Goal: Task Accomplishment & Management: Manage account settings

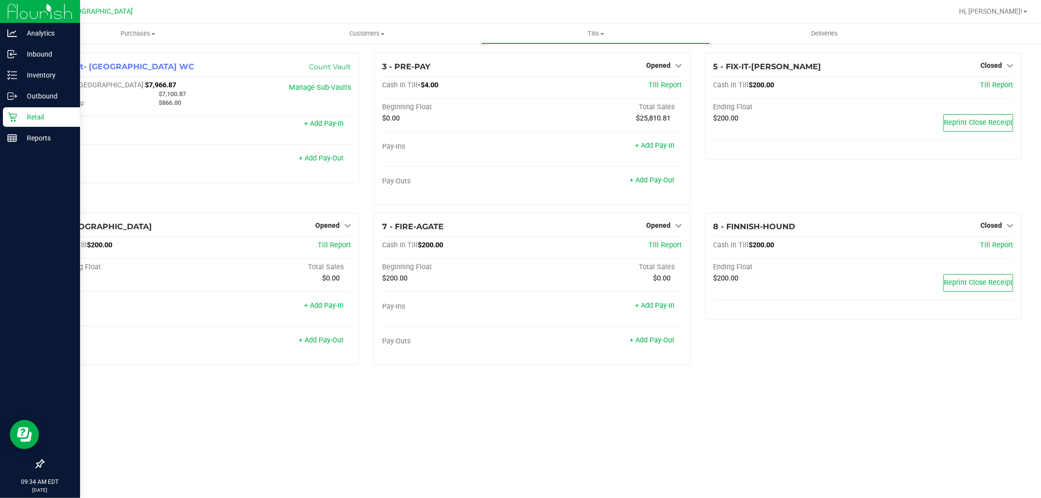
click at [21, 121] on p "Retail" at bounding box center [46, 117] width 59 height 12
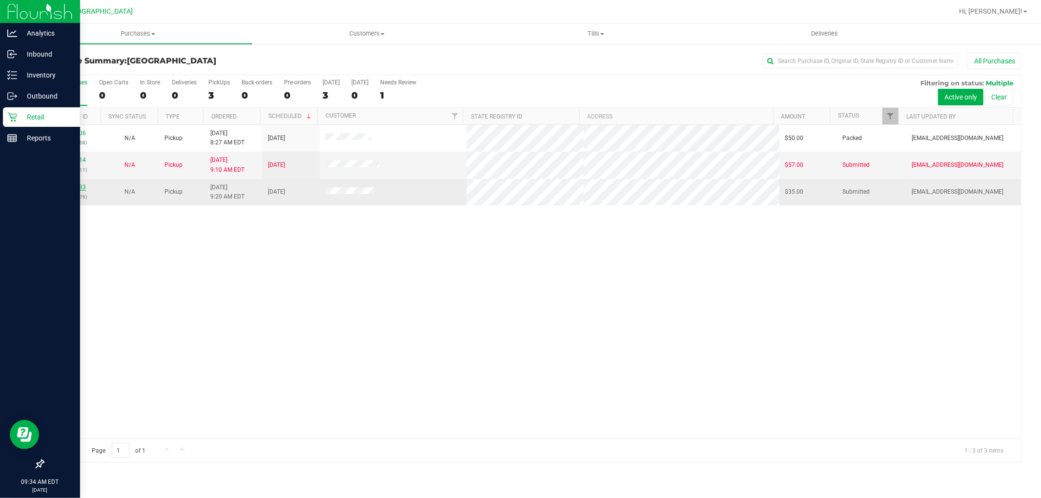
click at [75, 188] on link "12022933" at bounding box center [72, 187] width 27 height 7
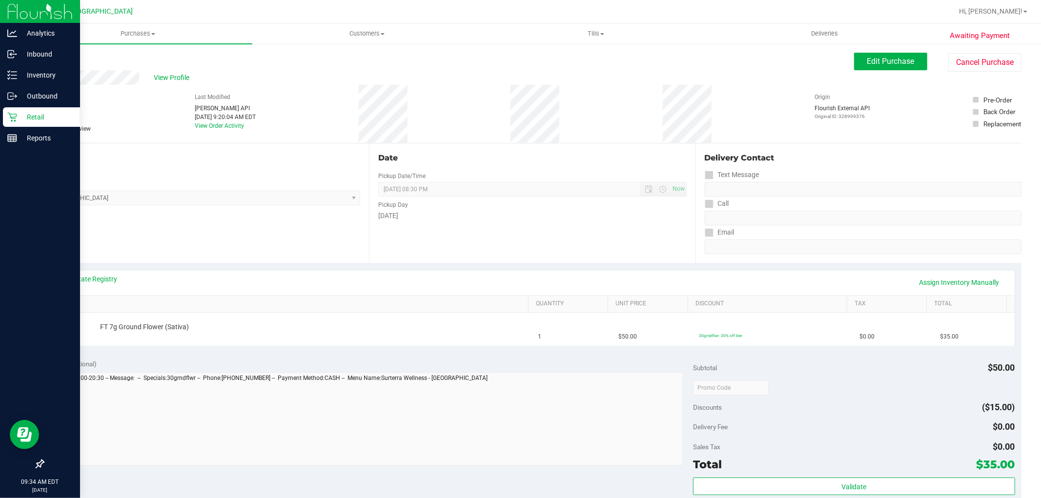
click at [51, 119] on p "Retail" at bounding box center [46, 117] width 59 height 12
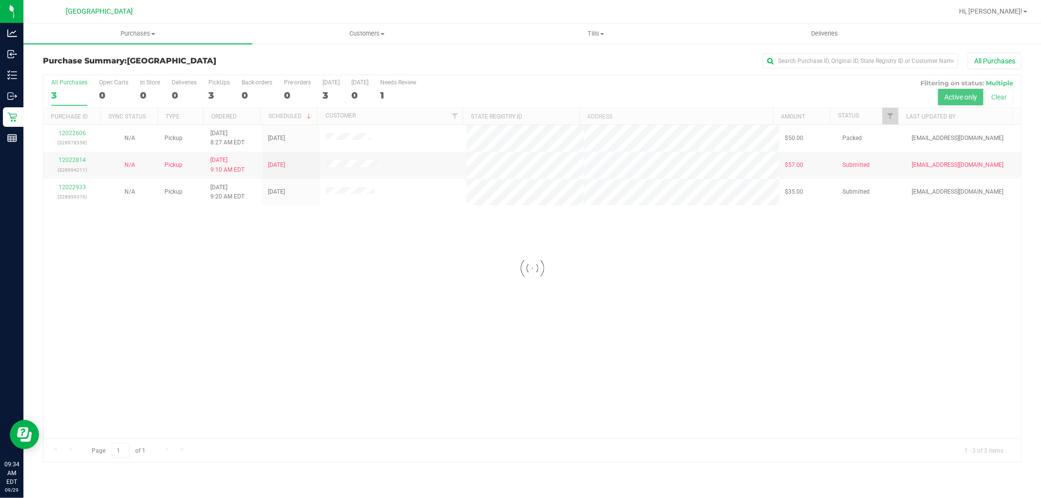
click at [77, 186] on div at bounding box center [532, 268] width 978 height 387
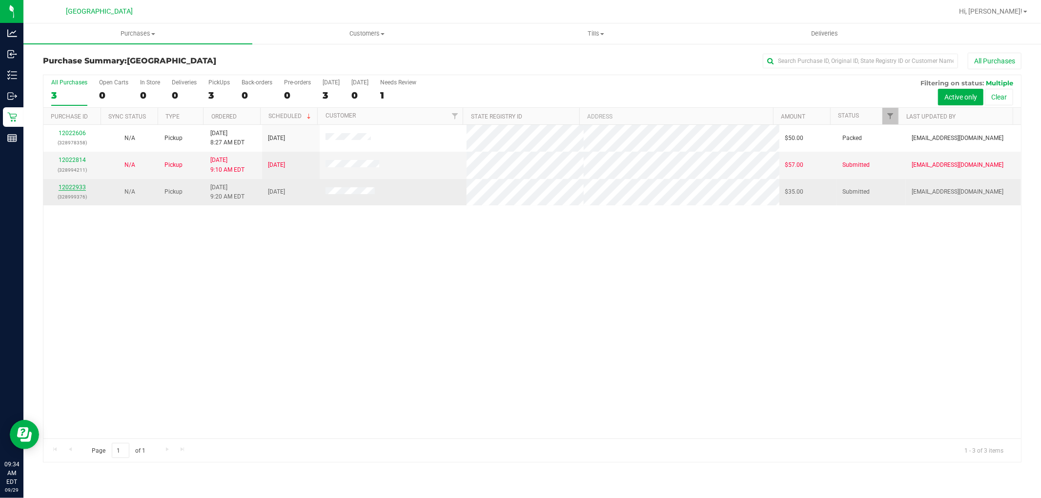
click at [73, 186] on link "12022933" at bounding box center [72, 187] width 27 height 7
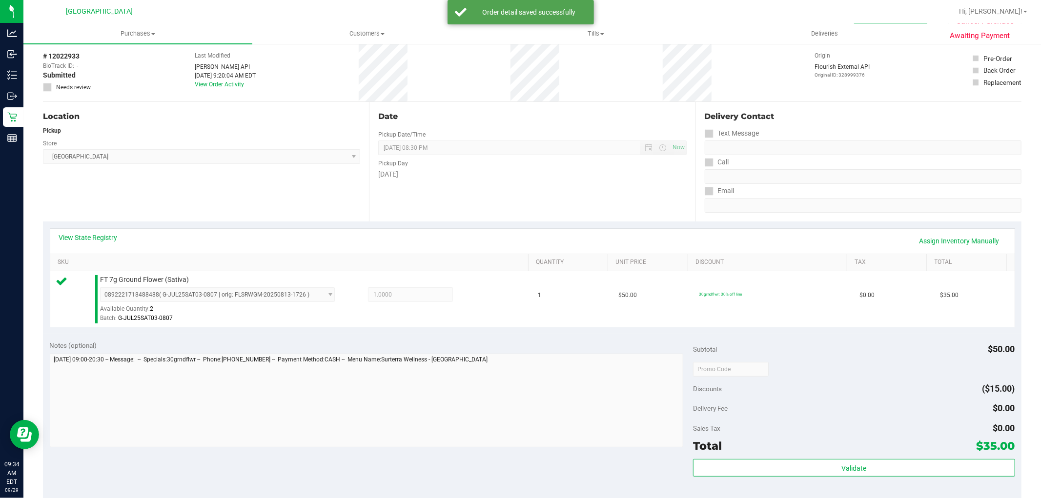
scroll to position [108, 0]
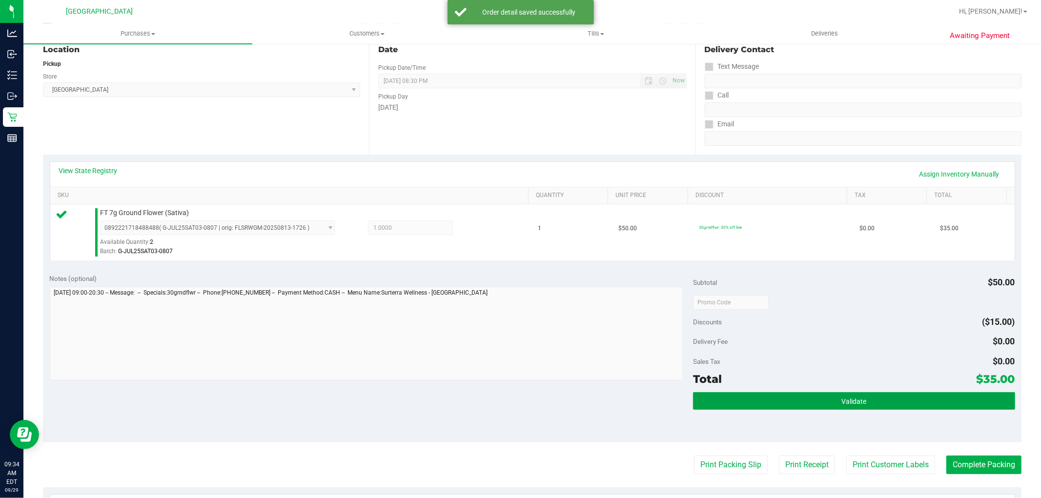
drag, startPoint x: 797, startPoint y: 409, endPoint x: 793, endPoint y: 413, distance: 5.9
click at [794, 417] on div "Validate" at bounding box center [854, 415] width 322 height 44
click at [787, 400] on button "Validate" at bounding box center [854, 402] width 322 height 18
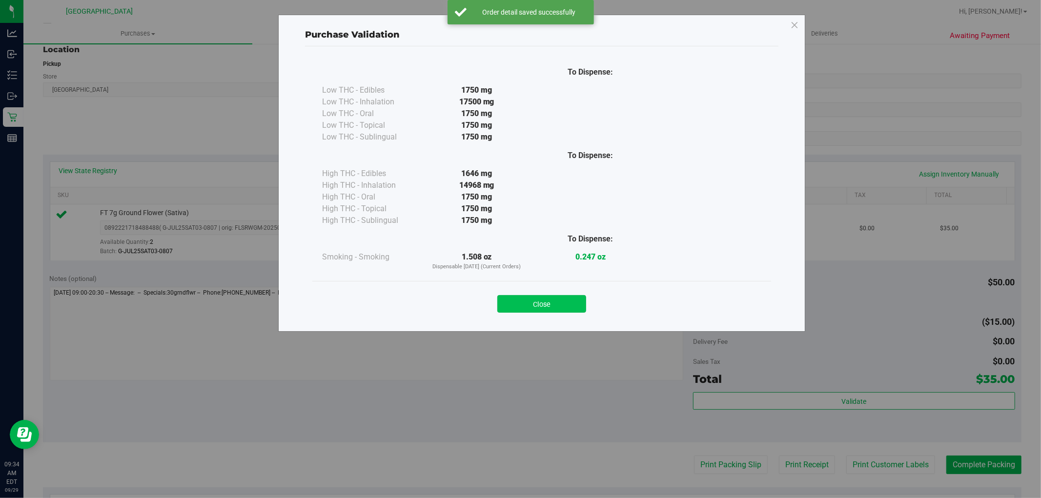
click at [549, 303] on button "Close" at bounding box center [541, 304] width 89 height 18
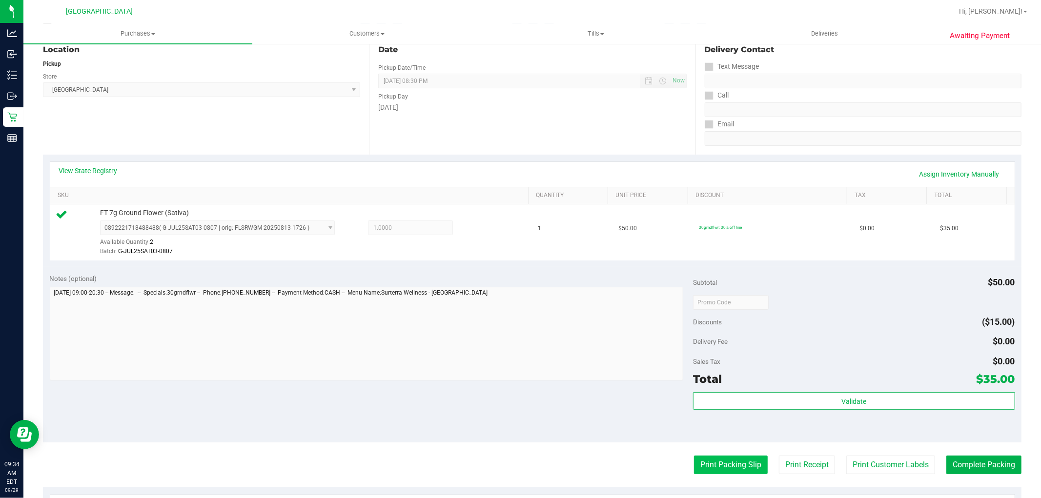
click at [714, 471] on button "Print Packing Slip" at bounding box center [731, 465] width 74 height 19
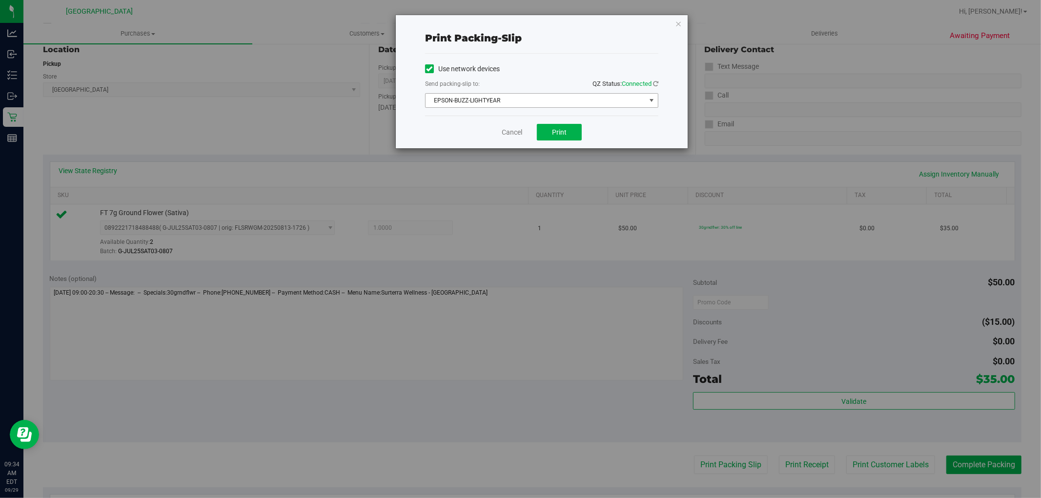
click at [477, 102] on span "EPSON-BUZZ-LIGHTYEAR" at bounding box center [536, 101] width 220 height 14
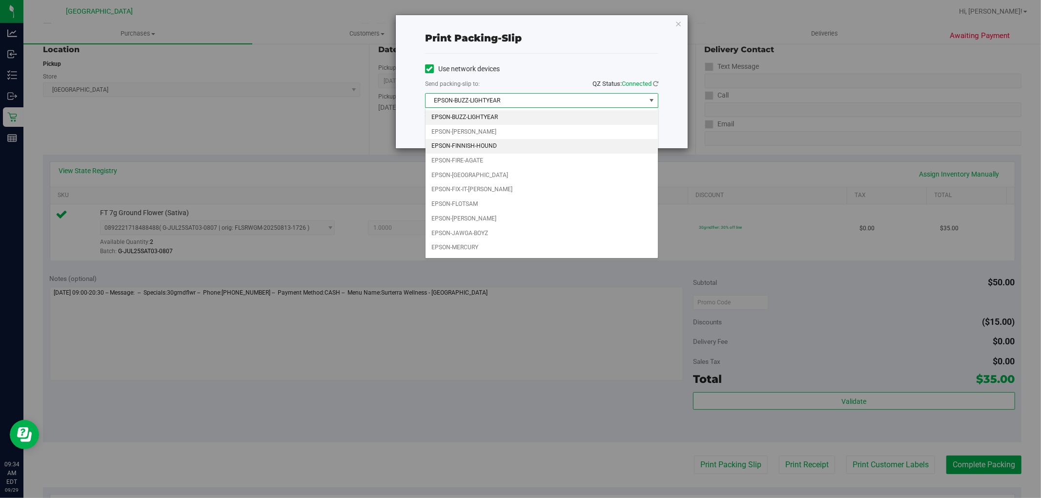
click at [474, 147] on li "EPSON-FINNISH-HOUND" at bounding box center [542, 146] width 232 height 15
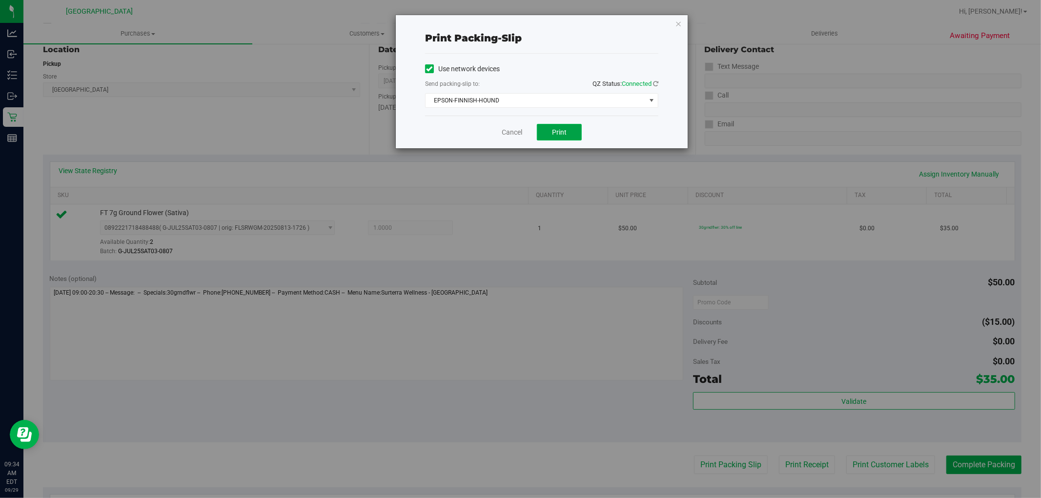
click at [550, 128] on button "Print" at bounding box center [559, 132] width 45 height 17
click at [508, 130] on link "Cancel" at bounding box center [512, 132] width 21 height 10
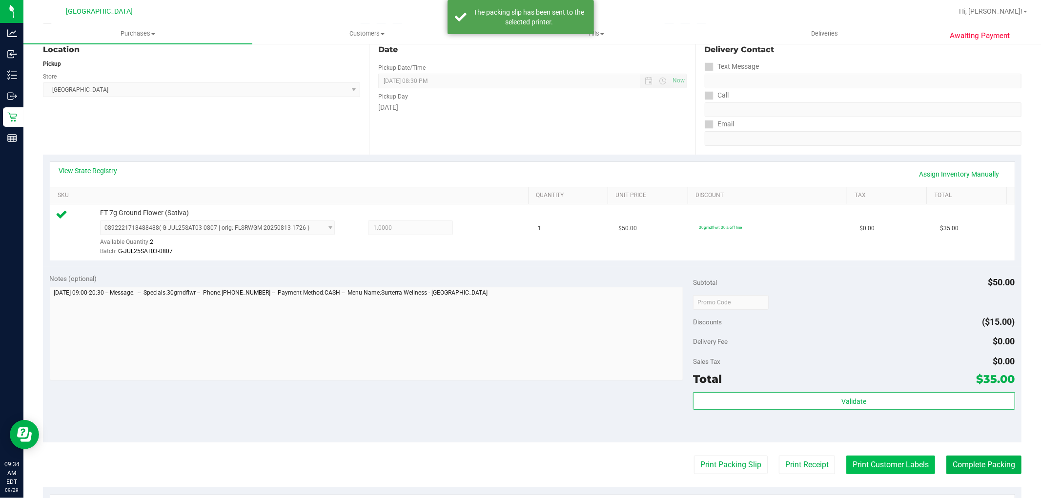
click at [876, 460] on button "Print Customer Labels" at bounding box center [891, 465] width 89 height 19
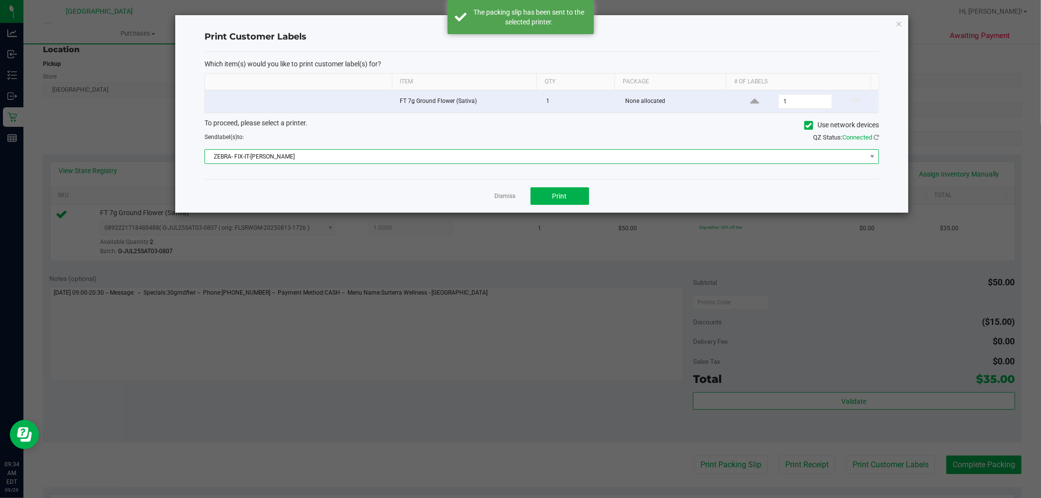
click at [294, 160] on span "ZEBRA- FIX-IT-[PERSON_NAME]" at bounding box center [535, 157] width 661 height 14
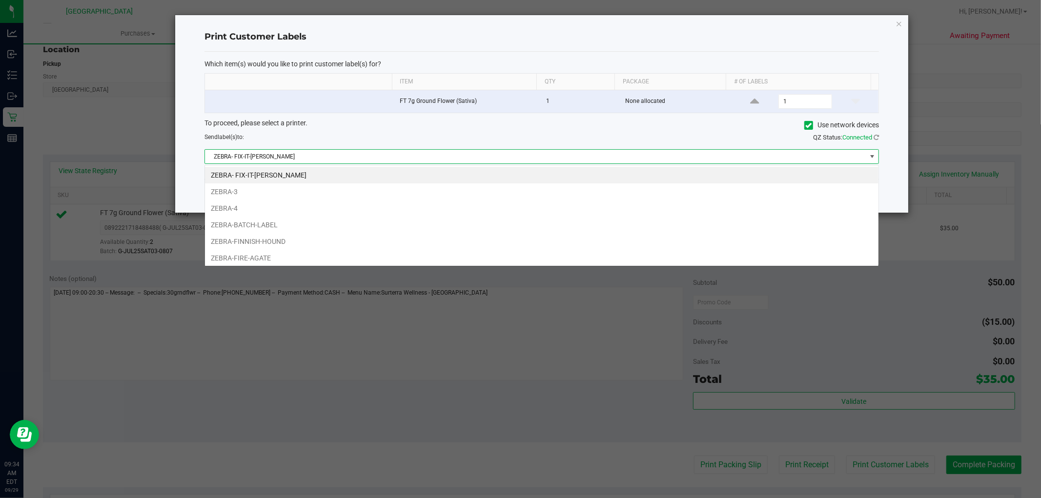
scroll to position [15, 675]
click at [275, 242] on li "ZEBRA-FINNISH-HOUND" at bounding box center [542, 241] width 674 height 17
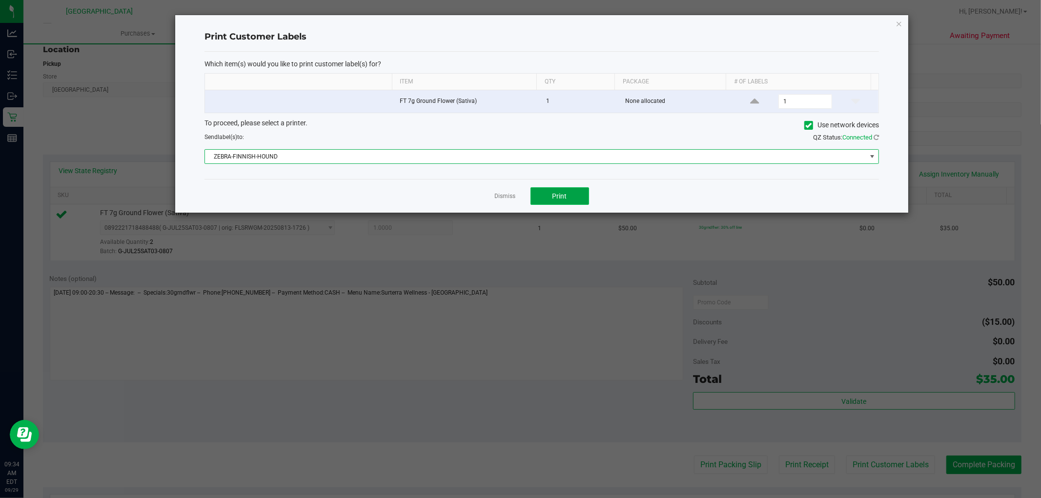
click at [551, 194] on button "Print" at bounding box center [560, 196] width 59 height 18
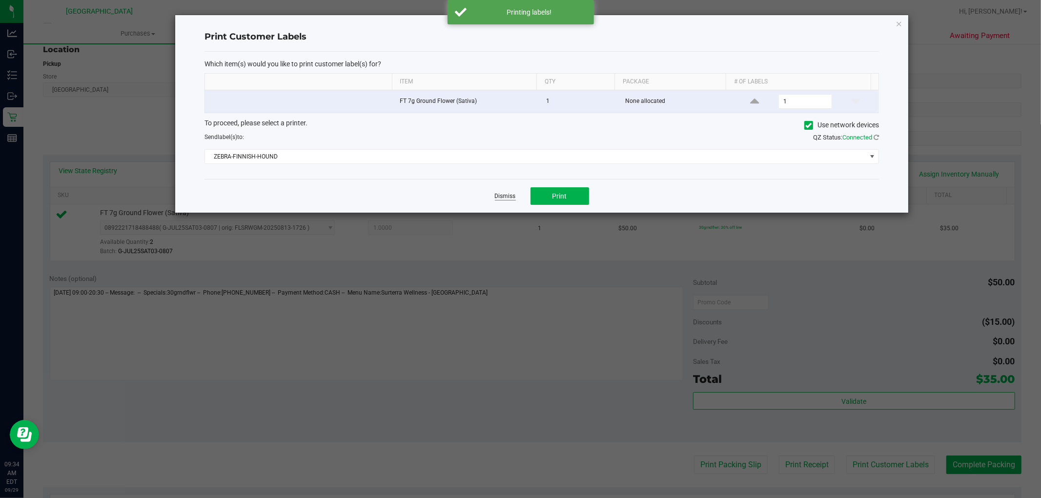
click at [509, 197] on link "Dismiss" at bounding box center [505, 196] width 21 height 8
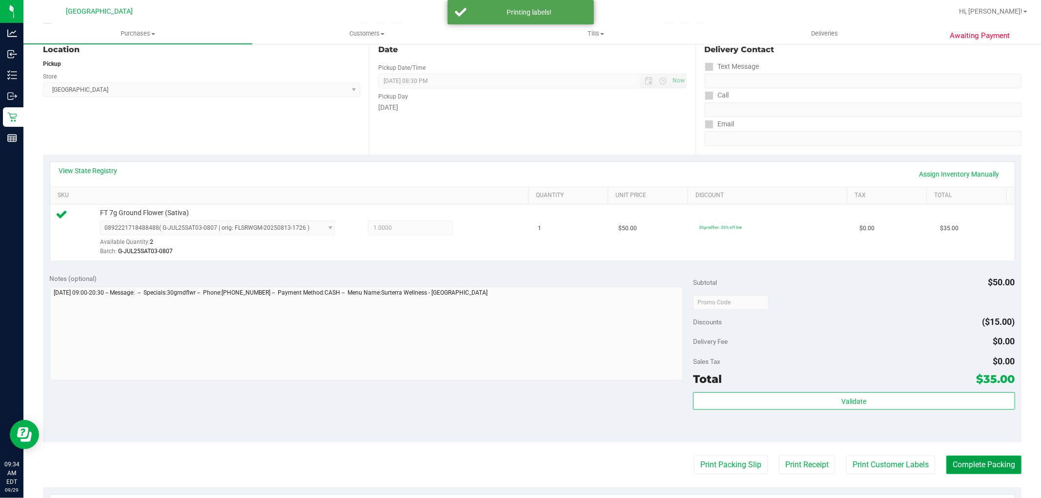
click at [953, 466] on button "Complete Packing" at bounding box center [984, 465] width 75 height 19
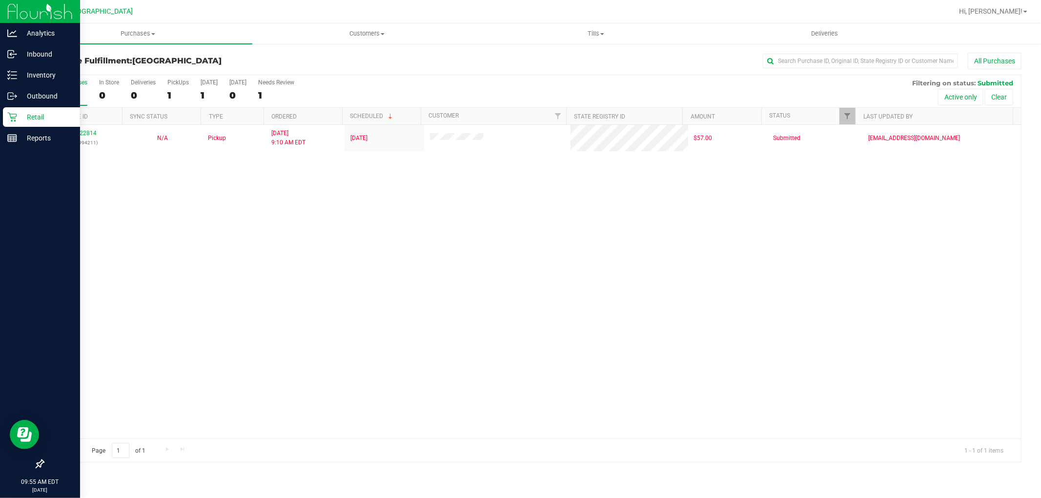
click at [7, 119] on icon at bounding box center [12, 117] width 10 height 10
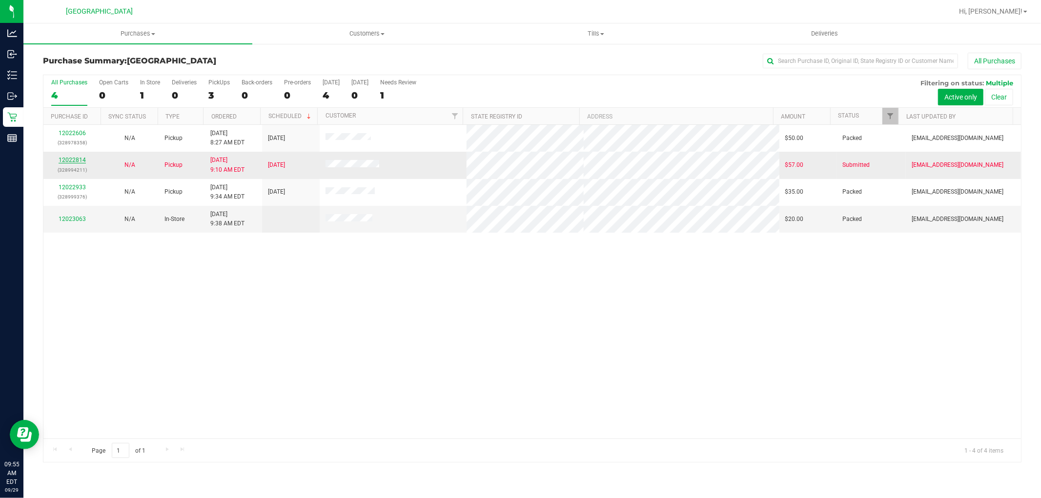
click at [70, 161] on link "12022814" at bounding box center [72, 160] width 27 height 7
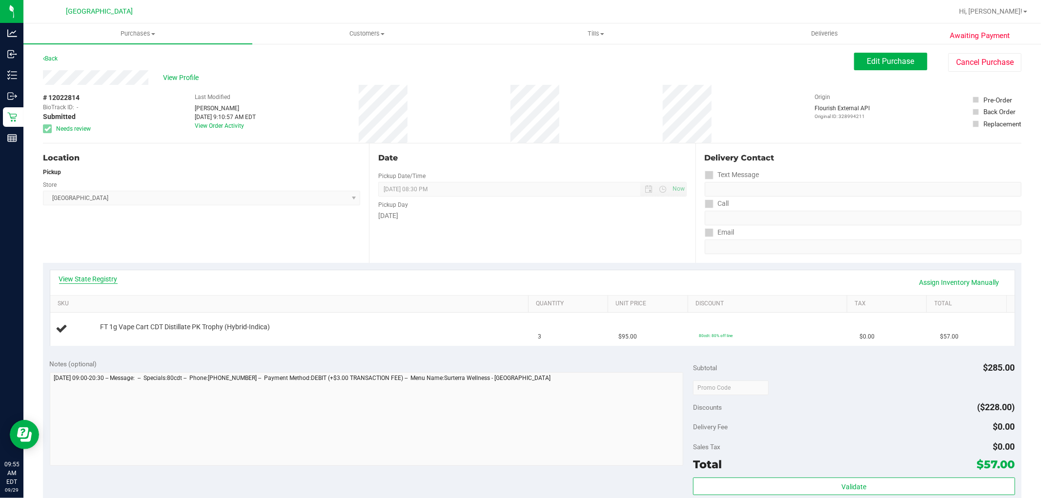
click at [94, 275] on link "View State Registry" at bounding box center [88, 279] width 59 height 10
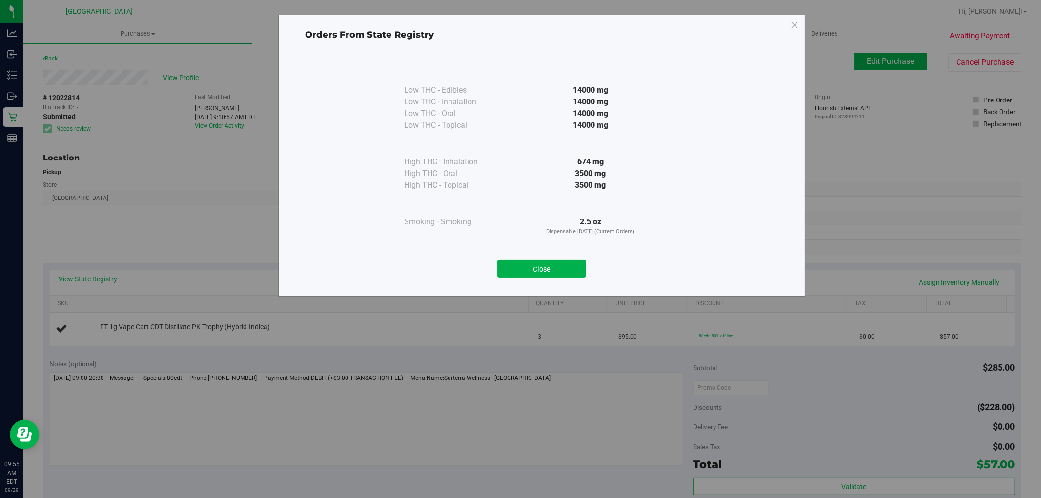
drag, startPoint x: 544, startPoint y: 269, endPoint x: 538, endPoint y: 270, distance: 6.0
click at [543, 269] on button "Close" at bounding box center [541, 269] width 89 height 18
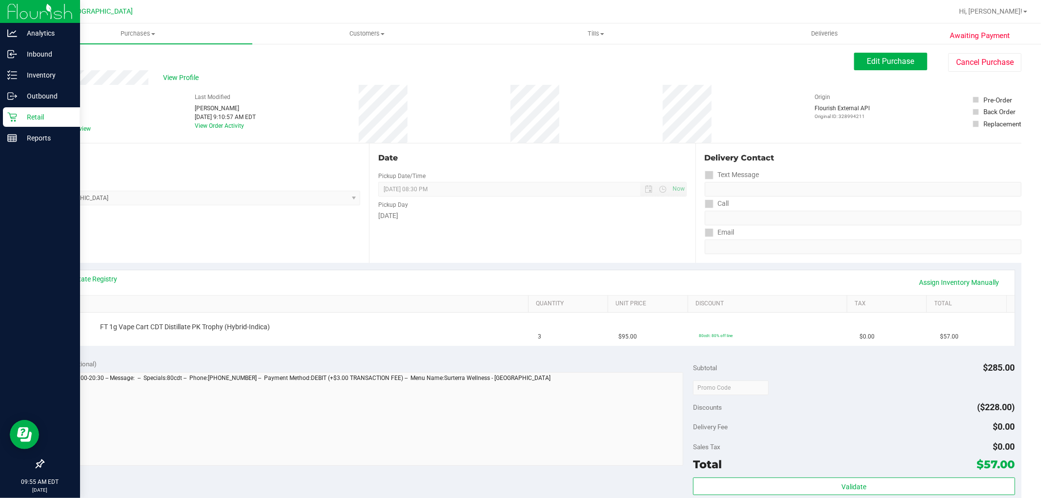
click at [20, 119] on p "Retail" at bounding box center [46, 117] width 59 height 12
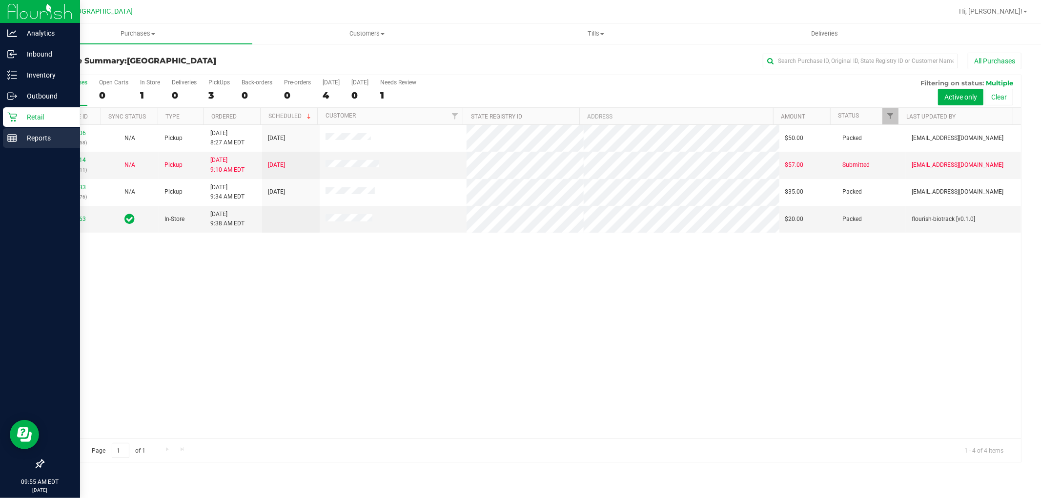
click at [40, 133] on p "Reports" at bounding box center [46, 138] width 59 height 12
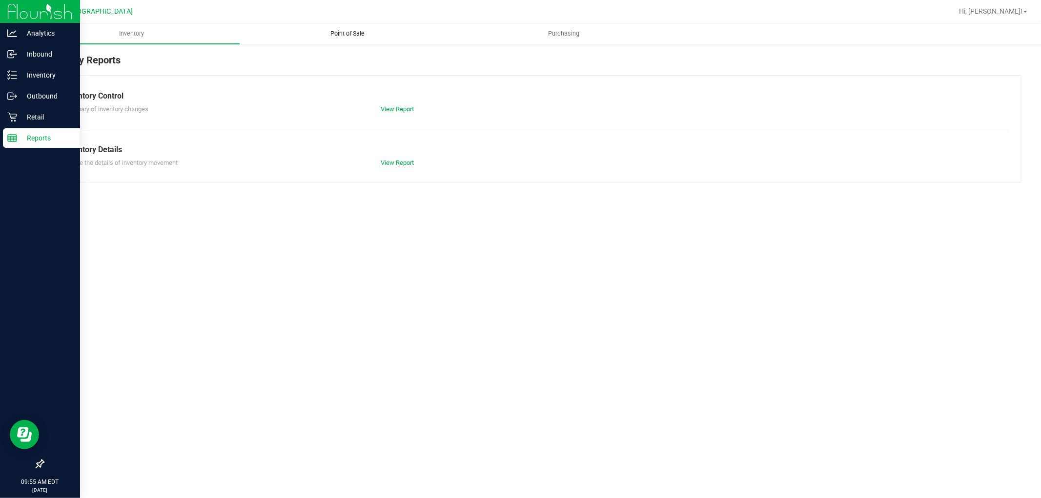
click at [355, 35] on span "Point of Sale" at bounding box center [348, 33] width 61 height 9
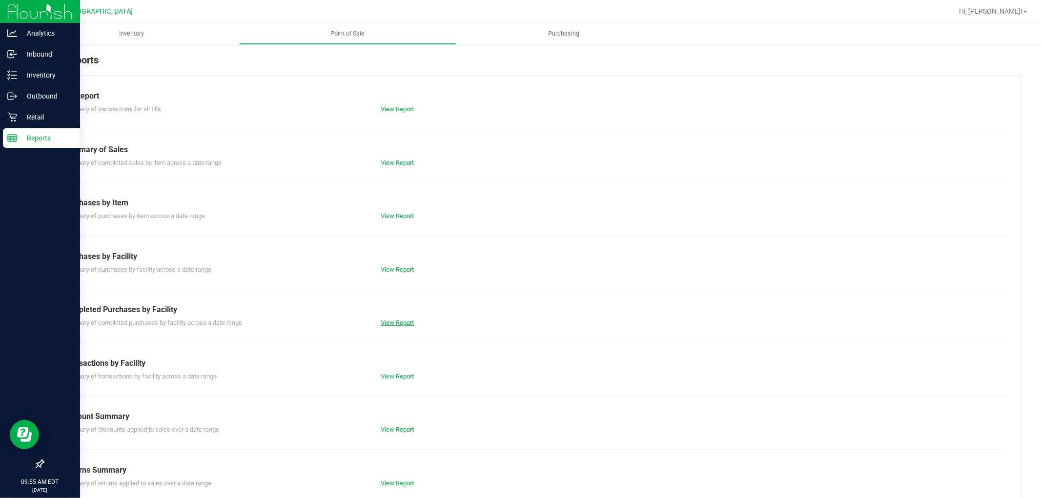
click at [383, 321] on link "View Report" at bounding box center [397, 322] width 33 height 7
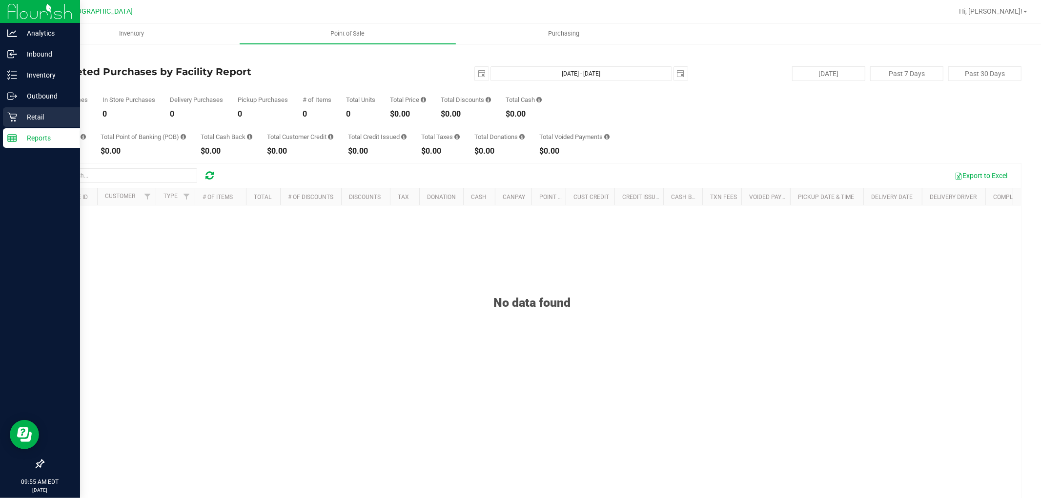
click at [18, 113] on p "Retail" at bounding box center [46, 117] width 59 height 12
